Goal: Navigation & Orientation: Understand site structure

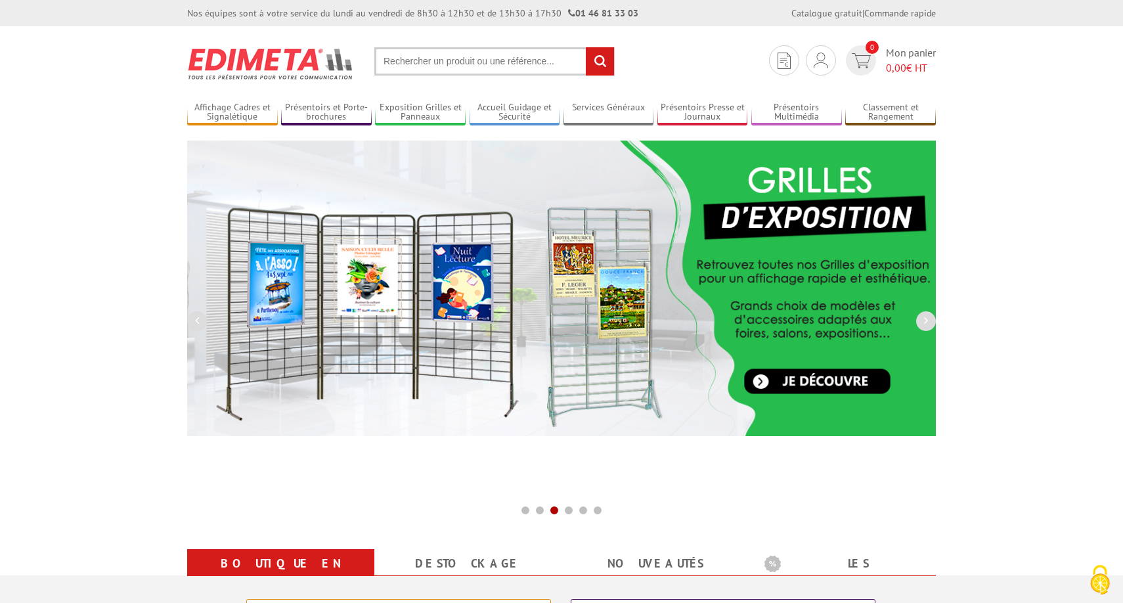
click at [247, 68] on img at bounding box center [270, 63] width 167 height 49
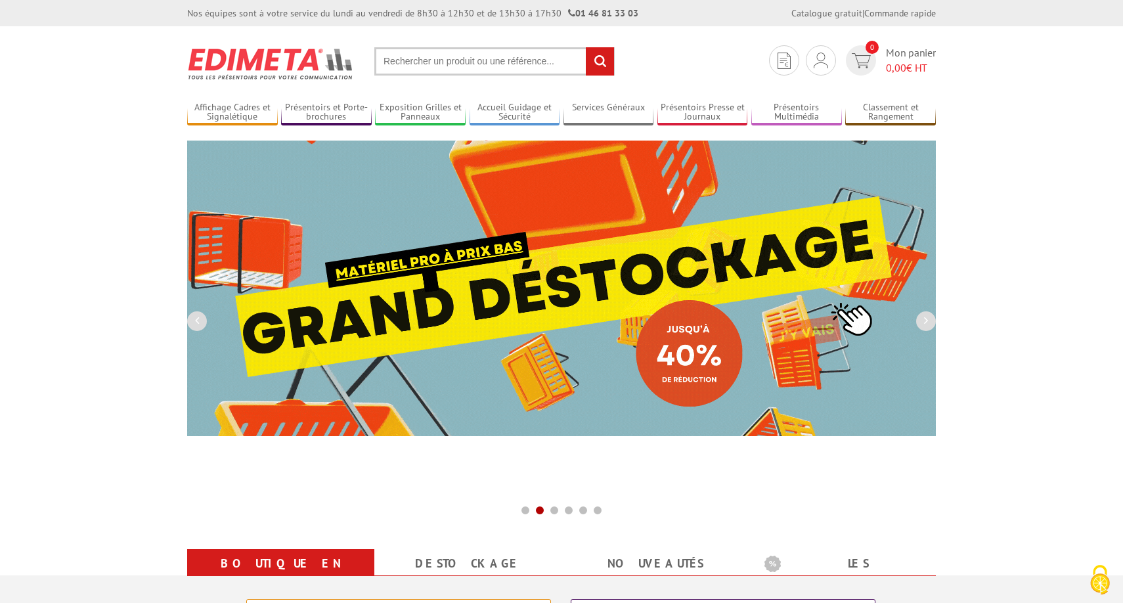
click at [278, 63] on img at bounding box center [270, 63] width 167 height 49
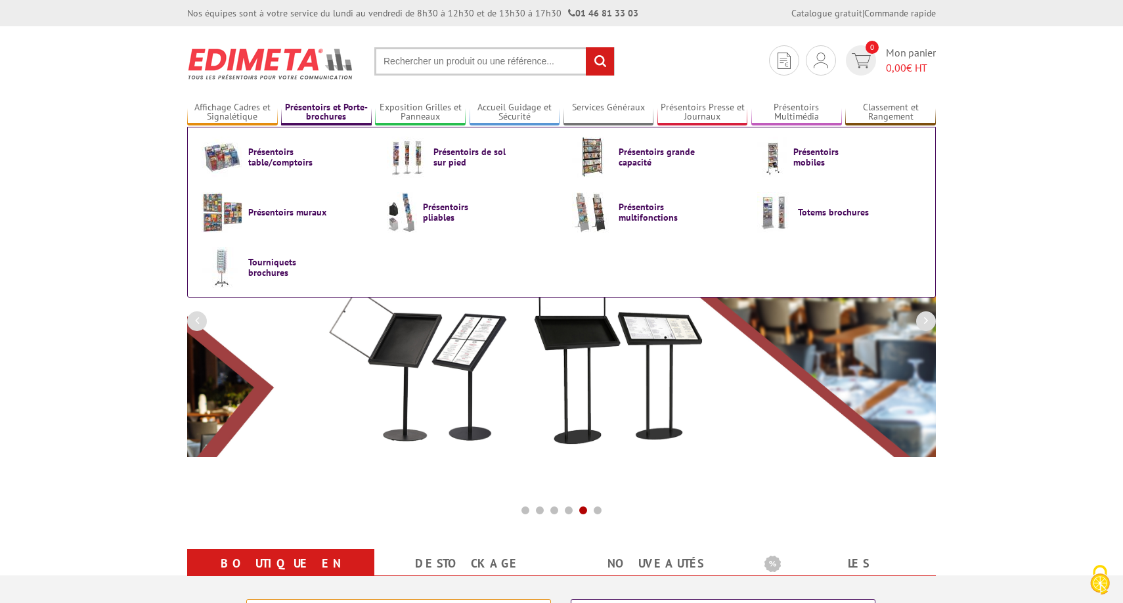
click at [335, 114] on link "Présentoirs et Porte-brochures" at bounding box center [326, 113] width 91 height 22
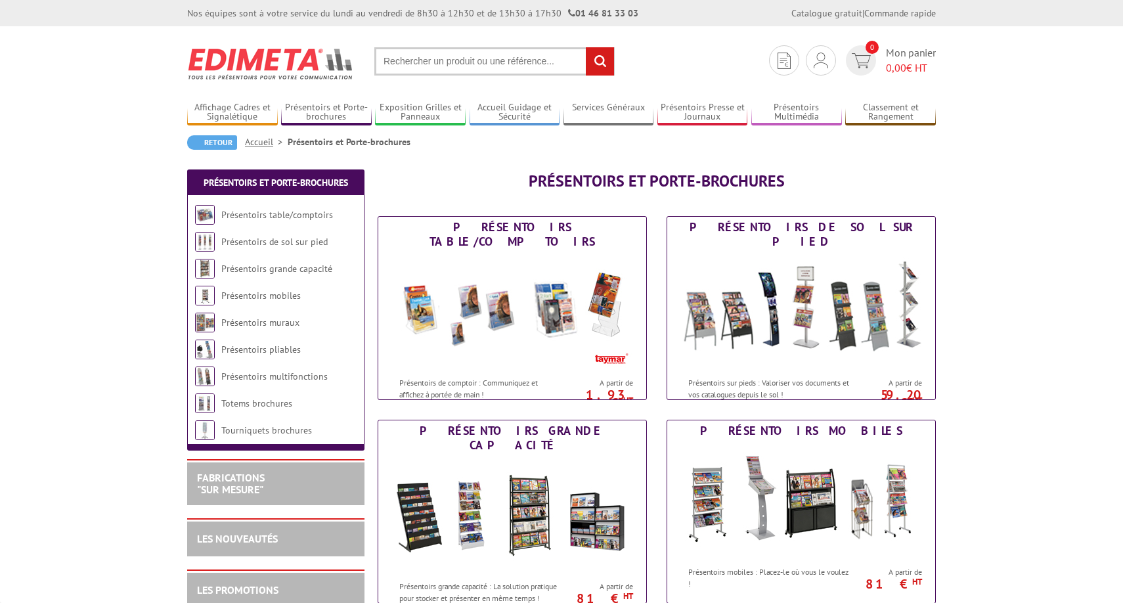
click at [419, 112] on link "Exposition Grilles et Panneaux" at bounding box center [420, 113] width 91 height 22
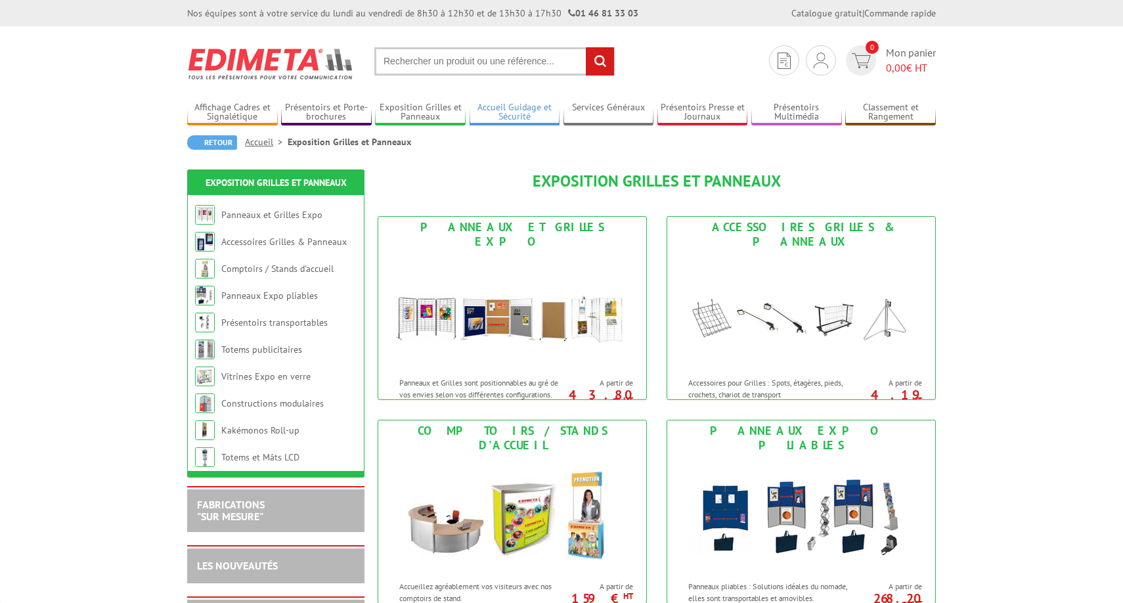
click at [520, 111] on link "Accueil Guidage et Sécurité" at bounding box center [515, 113] width 91 height 22
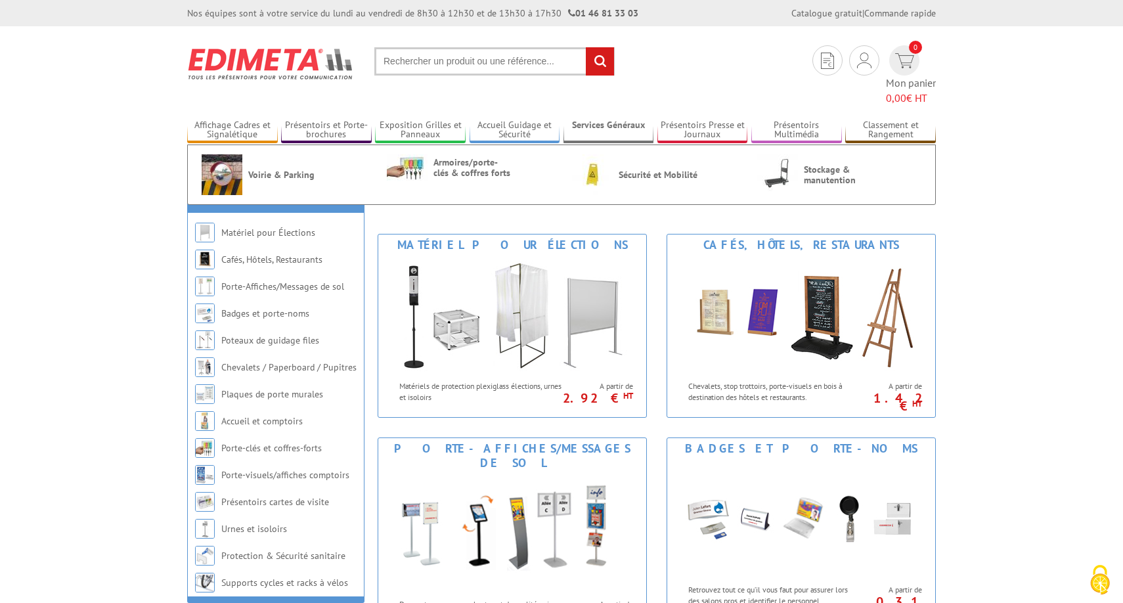
click at [598, 120] on link "Services Généraux" at bounding box center [609, 131] width 91 height 22
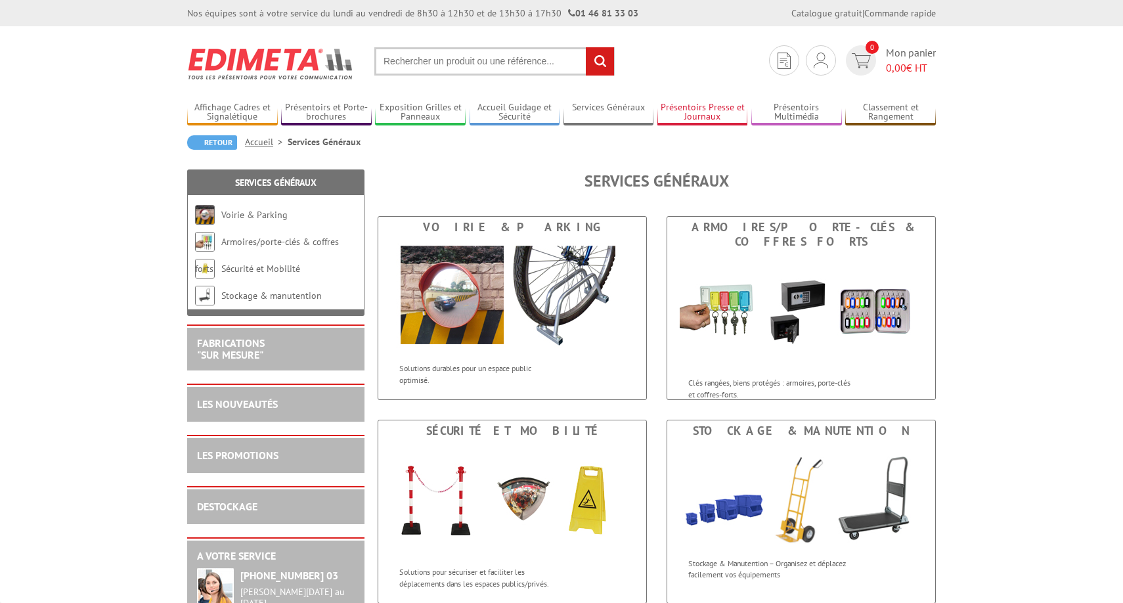
click at [698, 109] on link "Présentoirs Presse et Journaux" at bounding box center [702, 113] width 91 height 22
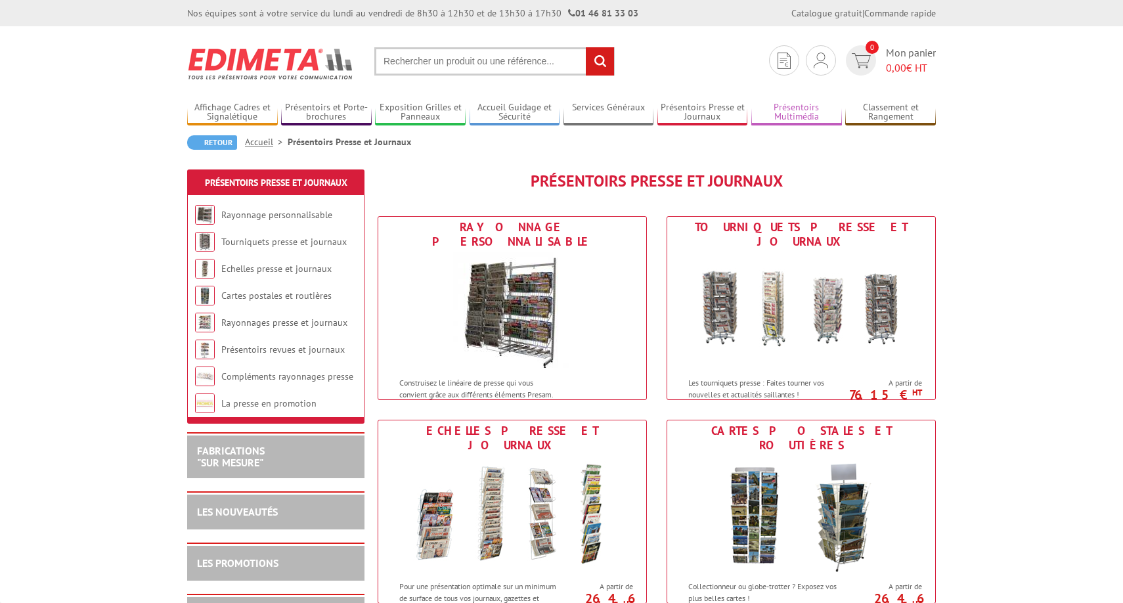
click at [797, 111] on link "Présentoirs Multimédia" at bounding box center [796, 113] width 91 height 22
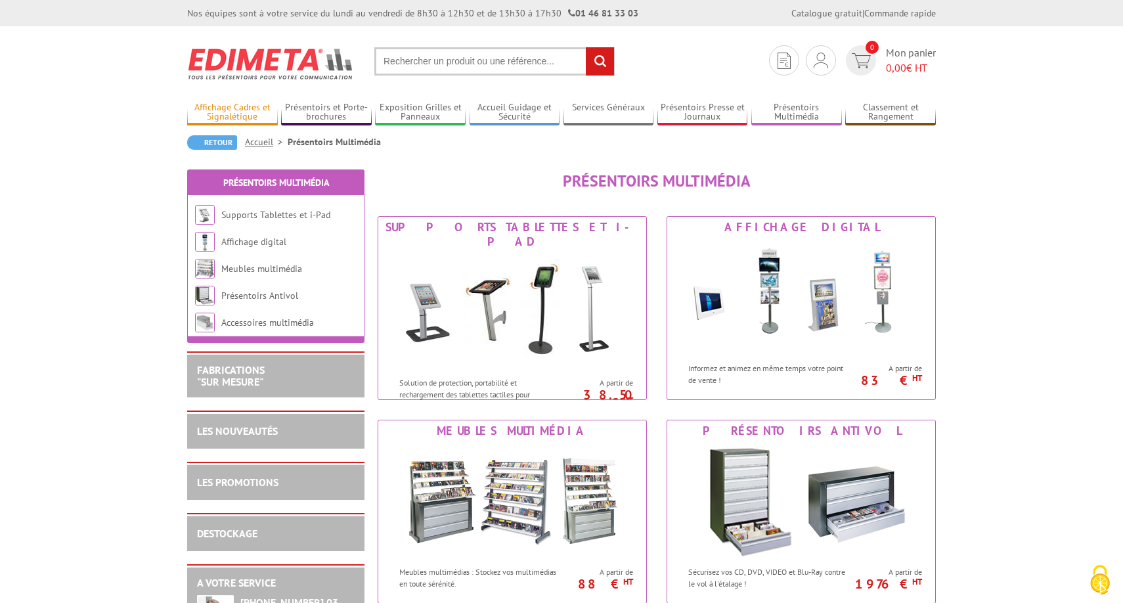
click at [240, 117] on link "Affichage Cadres et Signalétique" at bounding box center [232, 113] width 91 height 22
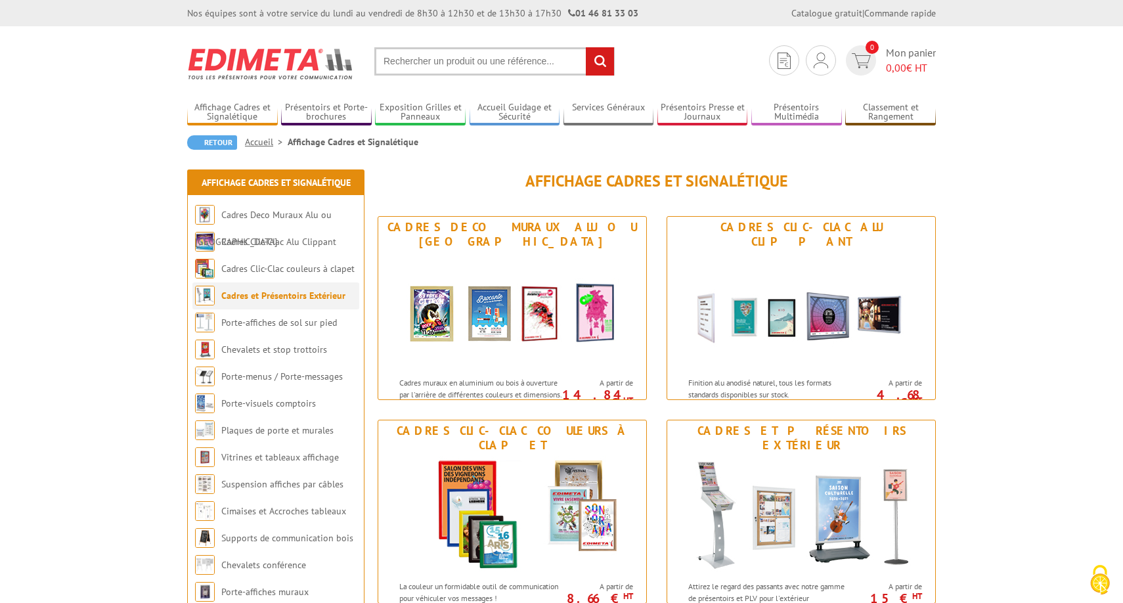
click at [238, 292] on link "Cadres et Présentoirs Extérieur" at bounding box center [283, 296] width 124 height 12
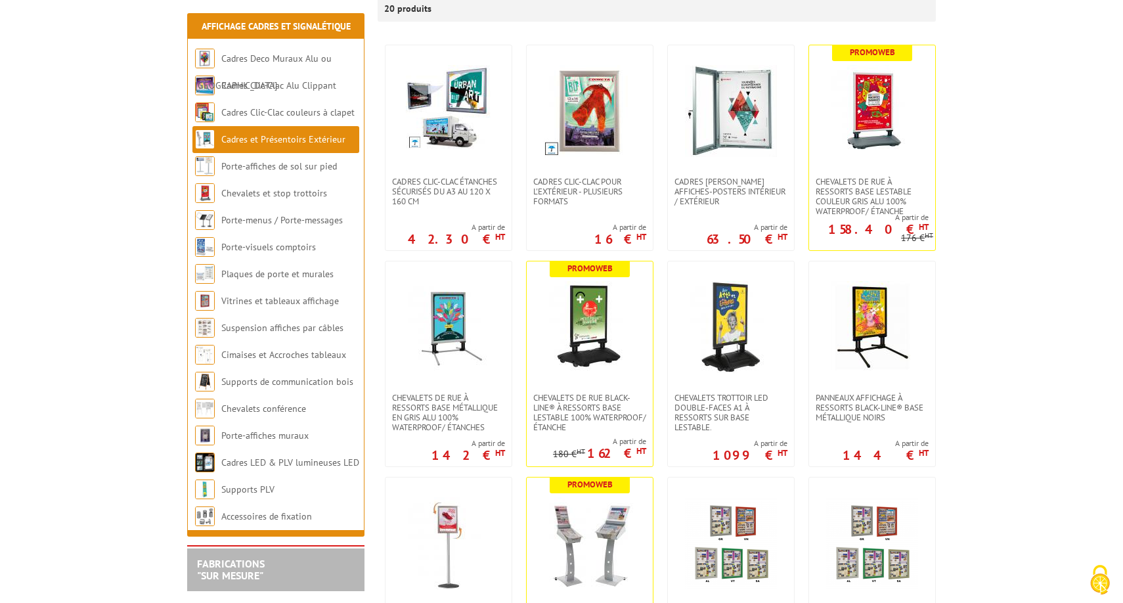
scroll to position [322, 0]
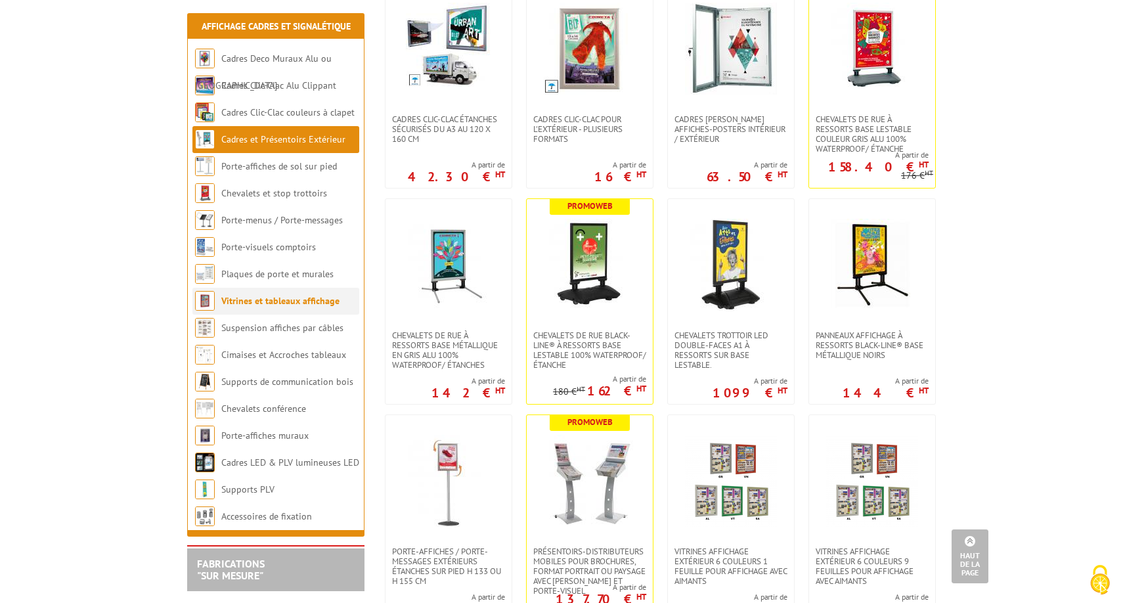
click at [238, 307] on li "Vitrines et tableaux affichage" at bounding box center [275, 301] width 167 height 27
click at [238, 299] on link "Vitrines et tableaux affichage" at bounding box center [280, 301] width 118 height 12
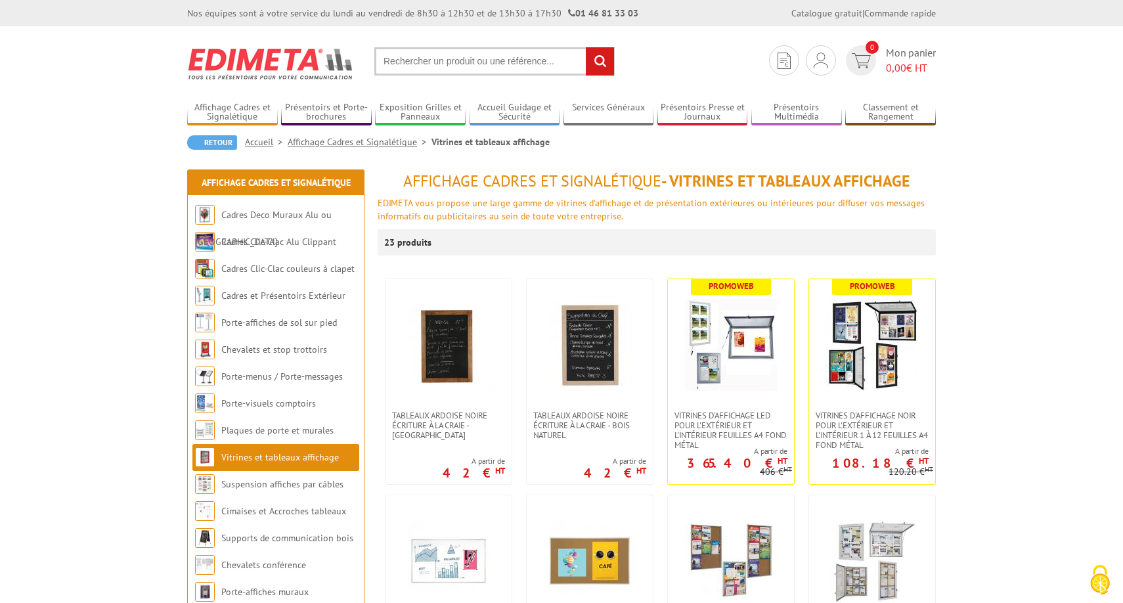
click at [271, 53] on img at bounding box center [270, 63] width 167 height 49
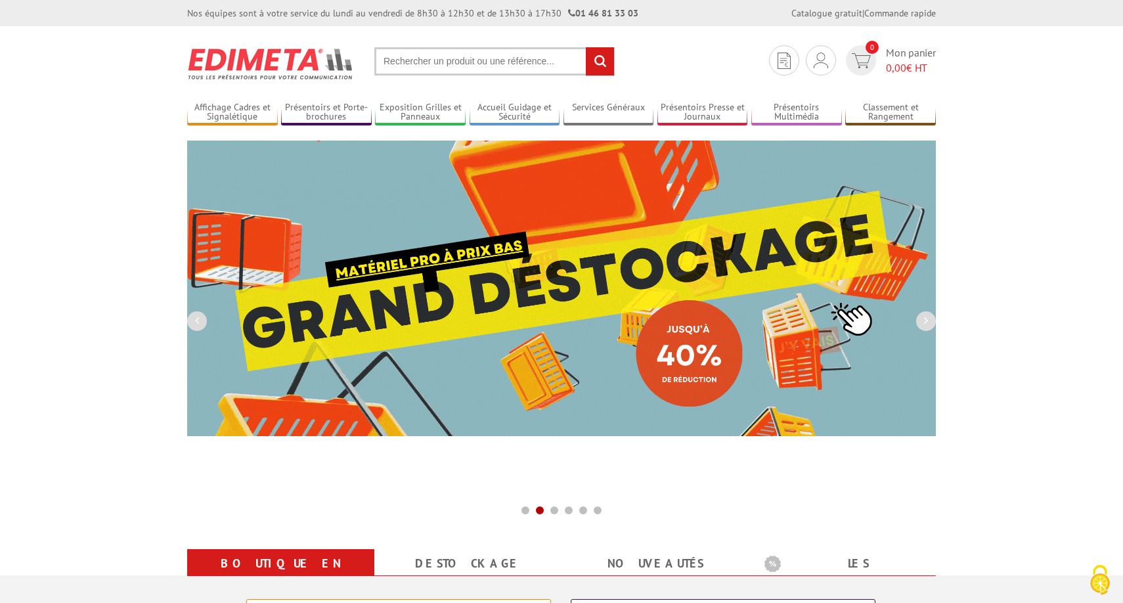
click at [269, 63] on img at bounding box center [270, 63] width 167 height 49
